Goal: Information Seeking & Learning: Learn about a topic

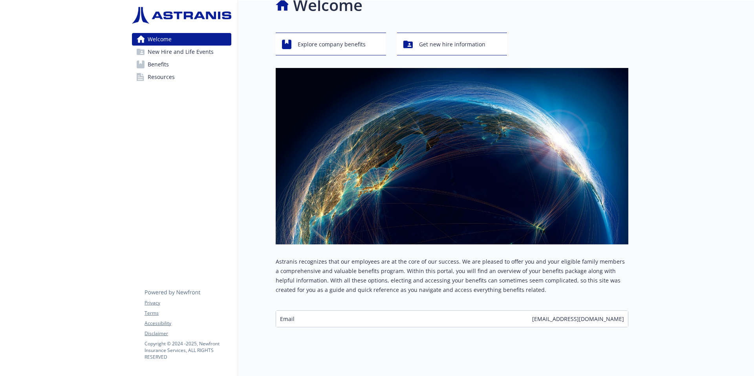
scroll to position [30, 0]
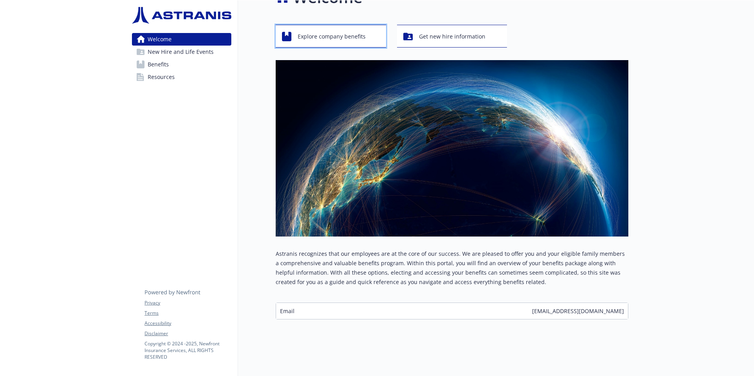
click at [324, 33] on span "Explore company benefits" at bounding box center [332, 36] width 68 height 15
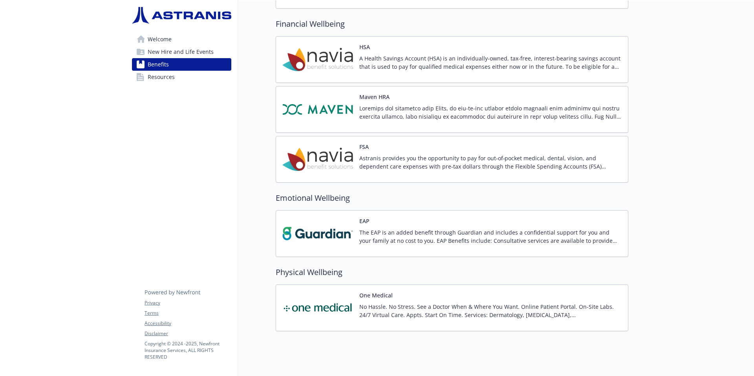
scroll to position [689, 0]
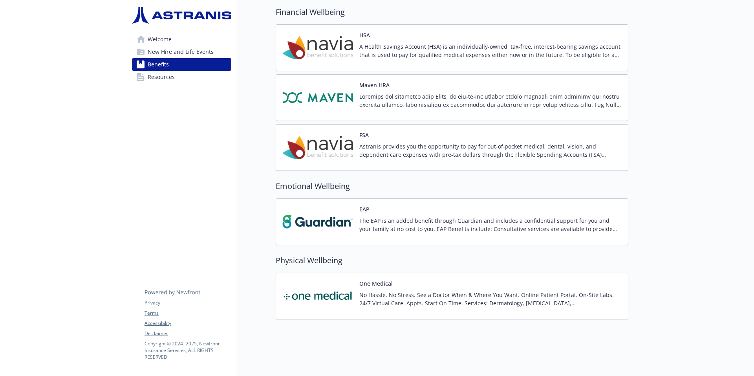
click at [168, 54] on span "New Hire and Life Events" at bounding box center [181, 52] width 66 height 13
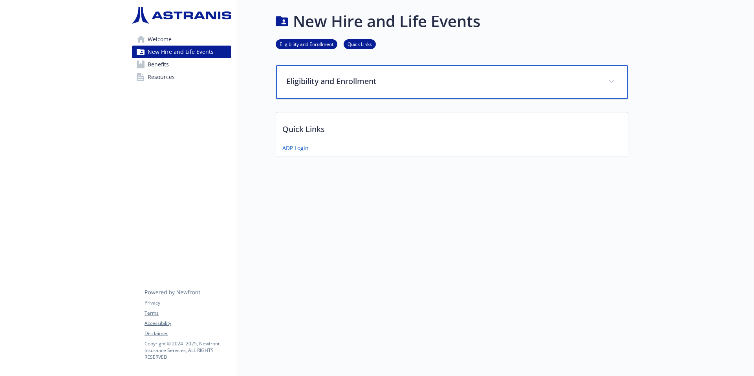
click at [342, 75] on p "Eligibility and Enrollment" at bounding box center [442, 81] width 313 height 12
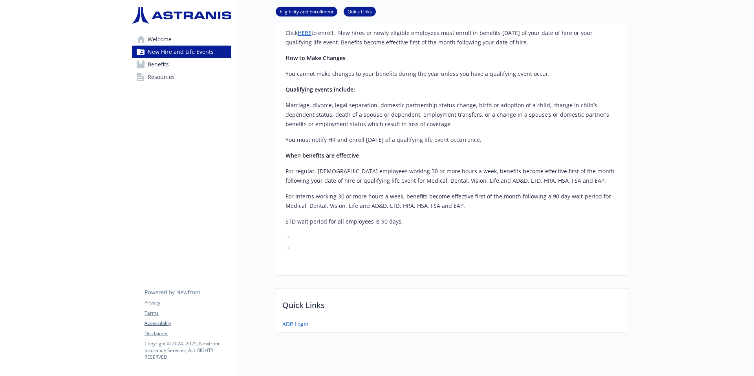
scroll to position [11, 0]
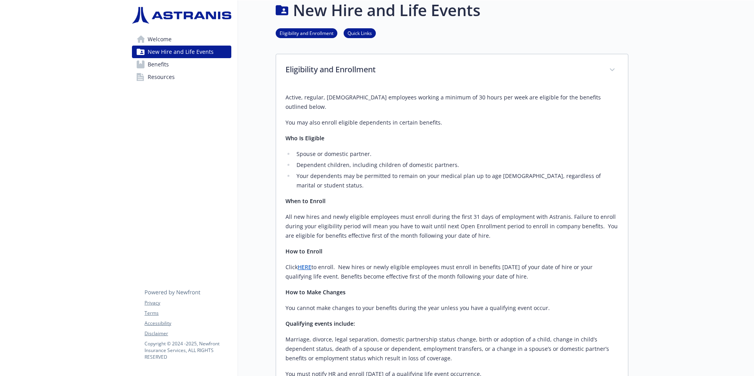
click at [176, 72] on link "Resources" at bounding box center [181, 77] width 99 height 13
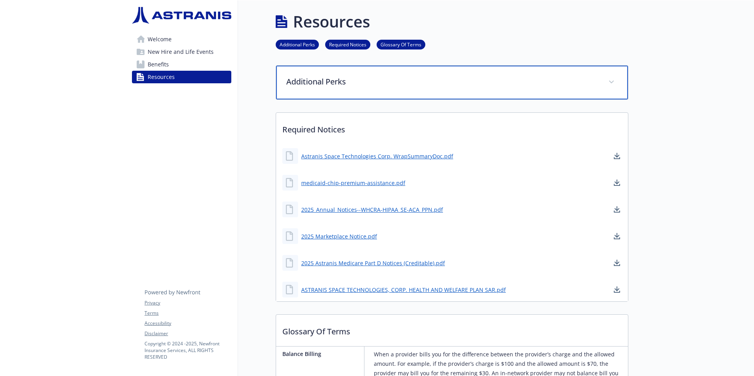
click at [506, 83] on p "Additional Perks" at bounding box center [442, 82] width 313 height 12
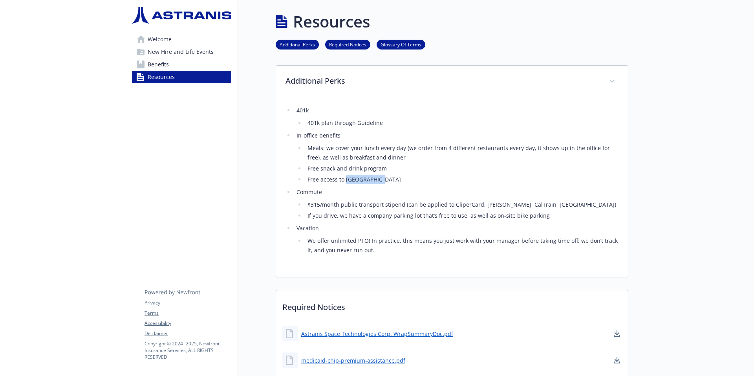
drag, startPoint x: 345, startPoint y: 180, endPoint x: 388, endPoint y: 179, distance: 42.8
click at [388, 179] on li "Free access to [GEOGRAPHIC_DATA]" at bounding box center [461, 179] width 313 height 9
